Goal: Manage account settings

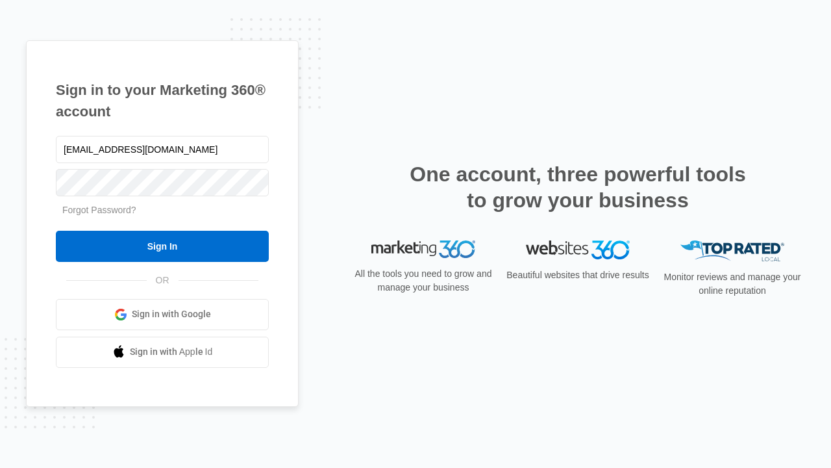
type input "dankie614@gmail.com"
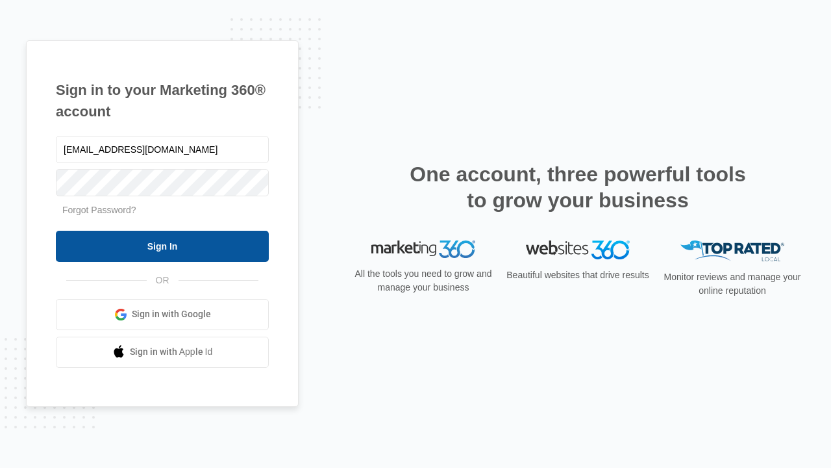
click at [162, 246] on input "Sign In" at bounding box center [162, 246] width 213 height 31
